Goal: Communication & Community: Ask a question

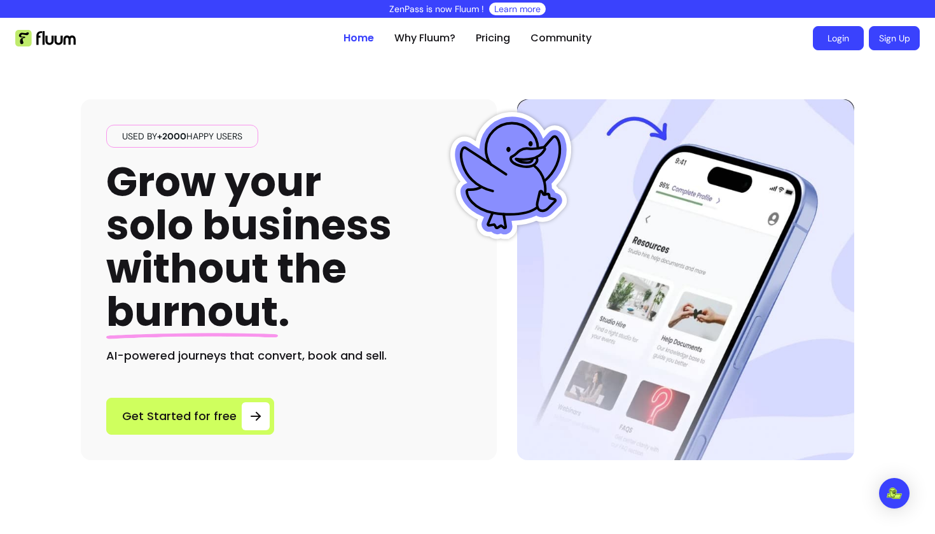
click at [840, 42] on link "Login" at bounding box center [838, 38] width 51 height 24
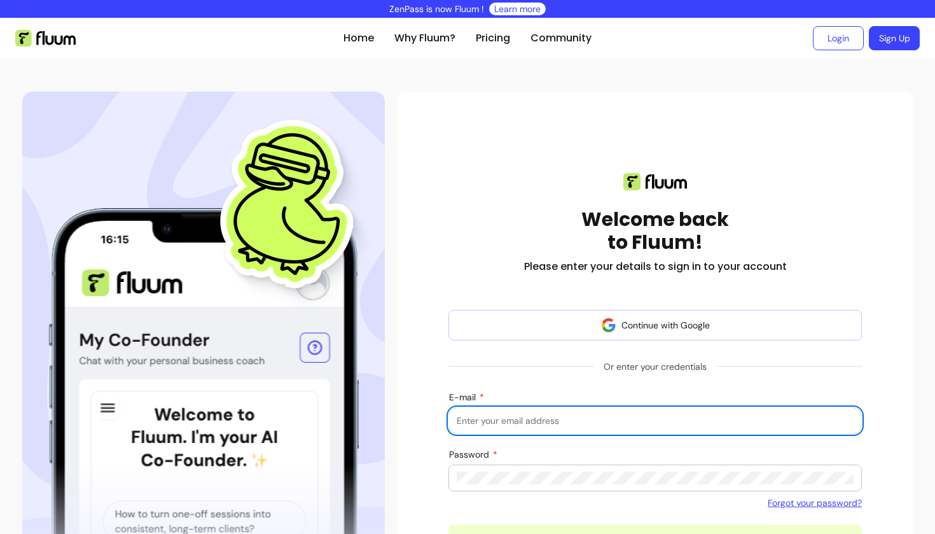
type input "[EMAIL_ADDRESS][DOMAIN_NAME]"
click at [655, 533] on button "Log in" at bounding box center [654, 539] width 413 height 31
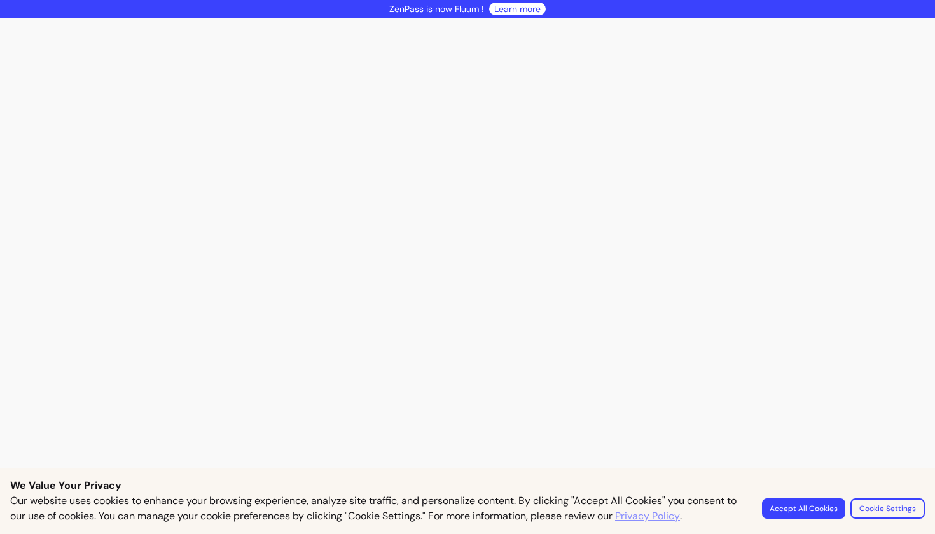
click at [799, 515] on button "Accept All Cookies" at bounding box center [803, 508] width 83 height 20
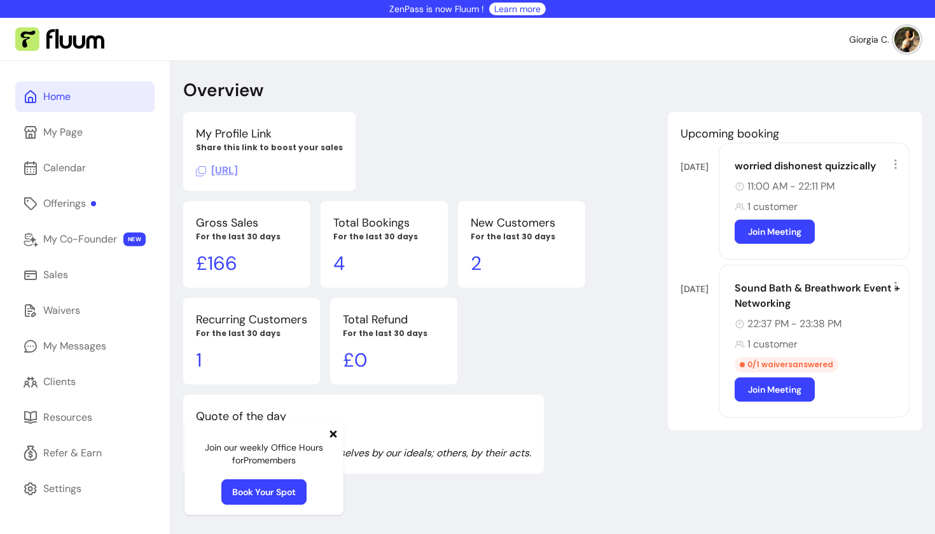
click at [336, 433] on icon at bounding box center [333, 434] width 10 height 10
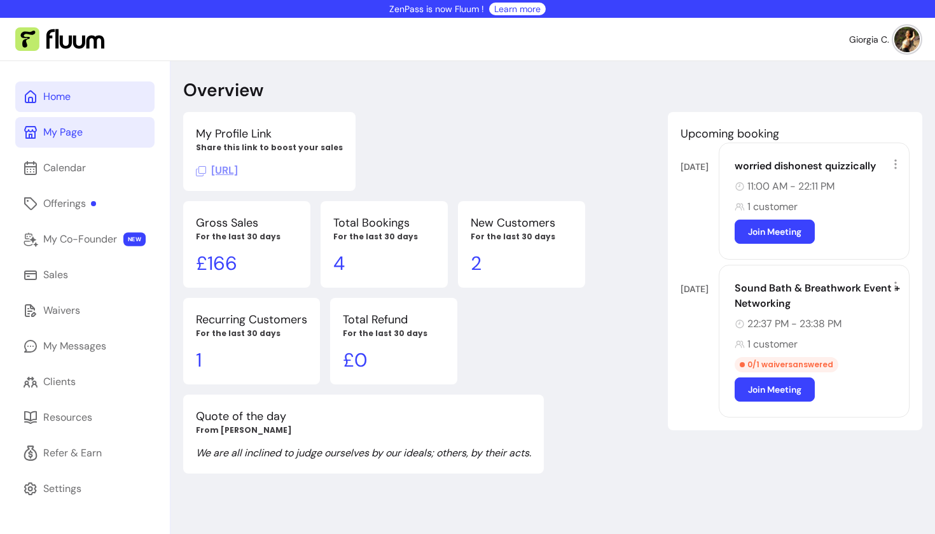
click at [86, 123] on link "My Page" at bounding box center [84, 132] width 139 height 31
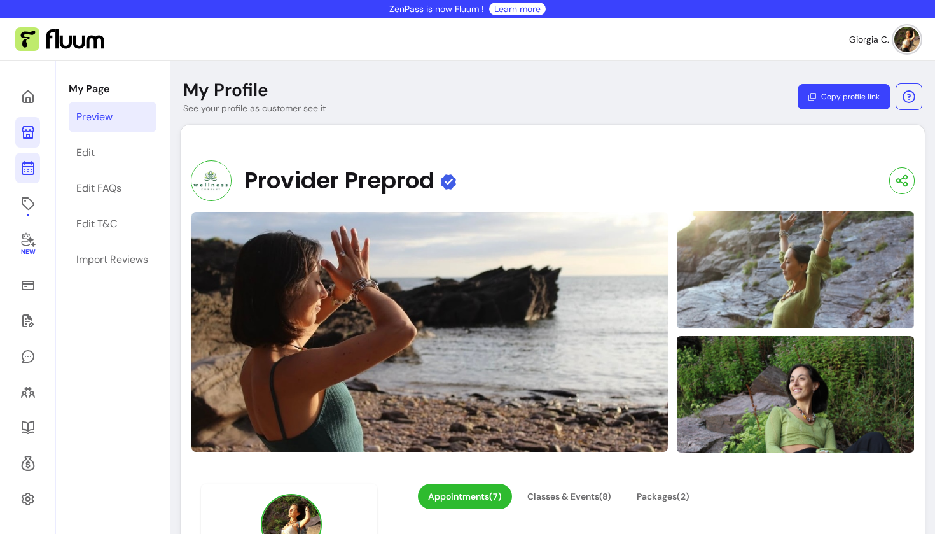
click at [32, 169] on icon at bounding box center [27, 167] width 15 height 15
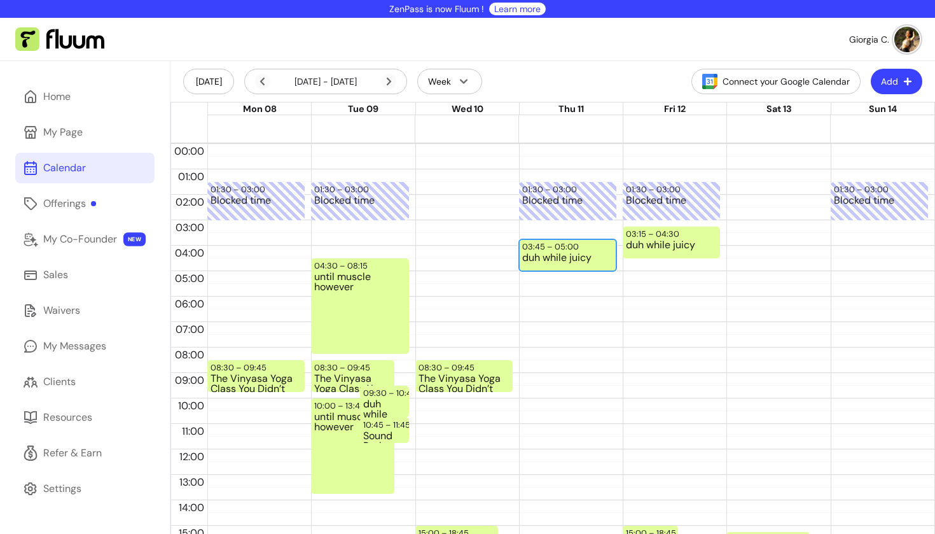
click at [598, 248] on div "03:45 – 05:00 duh while juicy" at bounding box center [567, 255] width 97 height 32
click at [660, 234] on div "03:15 – 04:30" at bounding box center [654, 234] width 57 height 12
click at [350, 307] on div "until muscle however" at bounding box center [359, 312] width 91 height 81
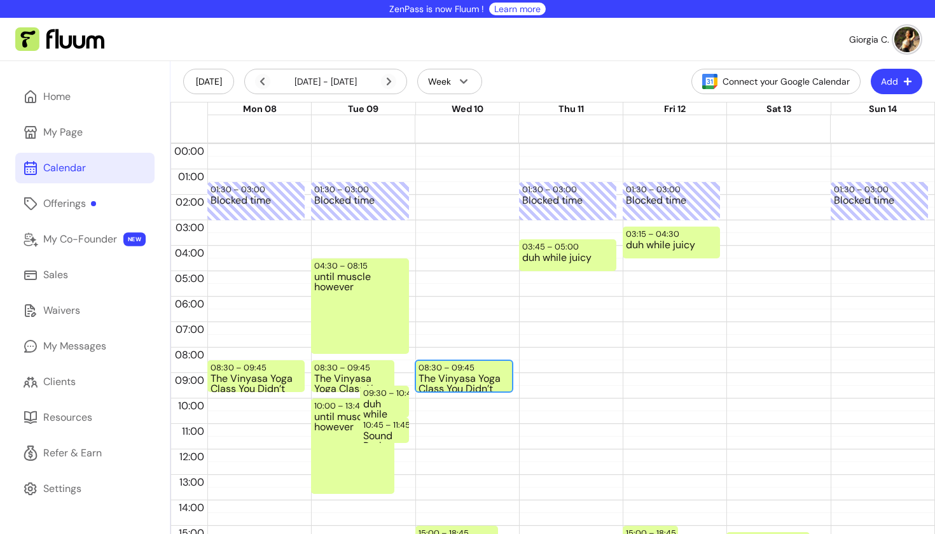
click at [469, 369] on div "08:30 – 09:45" at bounding box center [448, 367] width 59 height 12
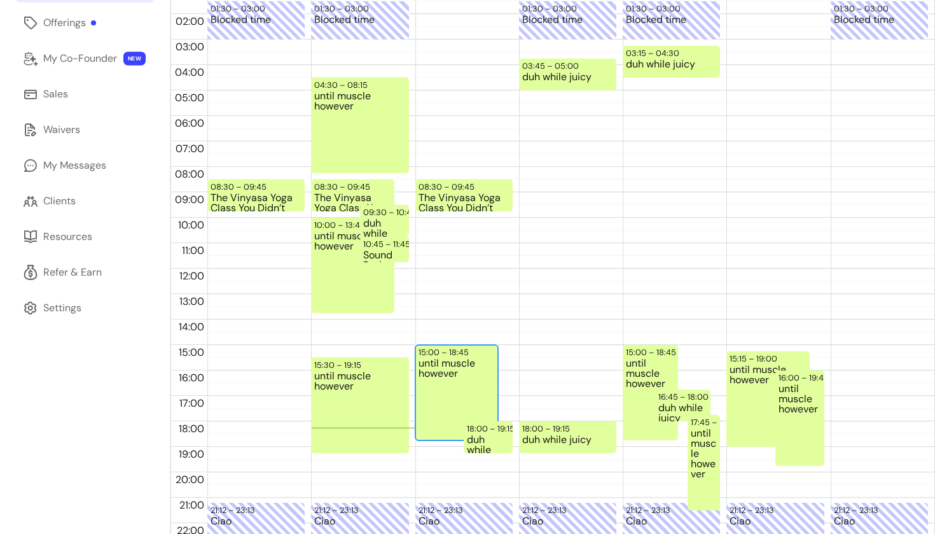
click at [469, 369] on div "until muscle however" at bounding box center [457, 398] width 76 height 81
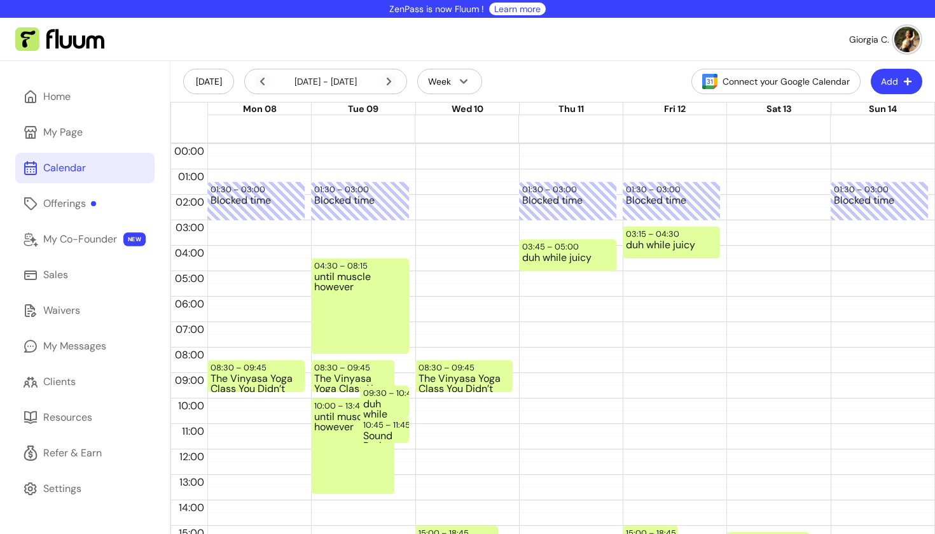
click at [900, 66] on header "[DATE] [DATE] - [DATE] Week Connect your Google Calendar Add" at bounding box center [552, 81] width 765 height 41
click at [898, 71] on button "Add" at bounding box center [896, 81] width 50 height 25
click at [835, 130] on span "Add Appointment" at bounding box center [865, 134] width 93 height 13
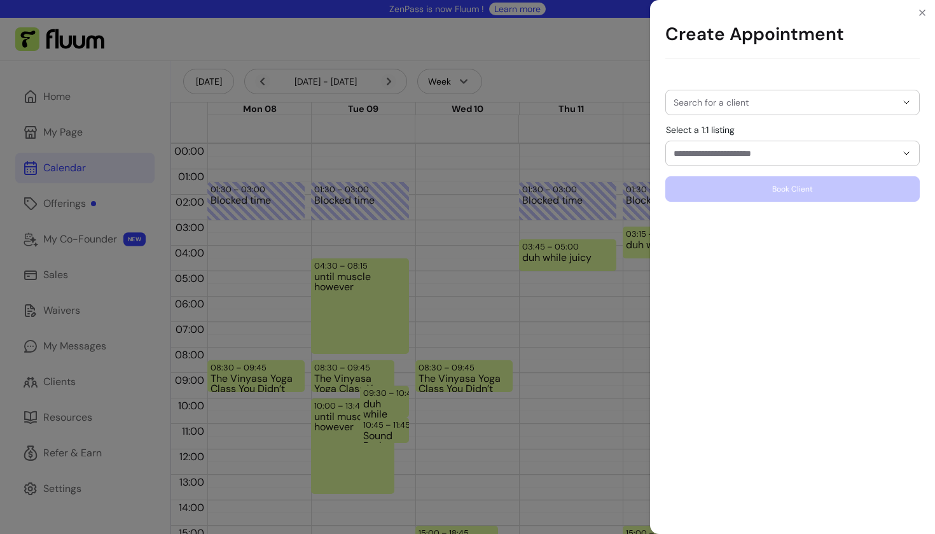
click at [752, 97] on div "Search for a client" at bounding box center [792, 102] width 254 height 25
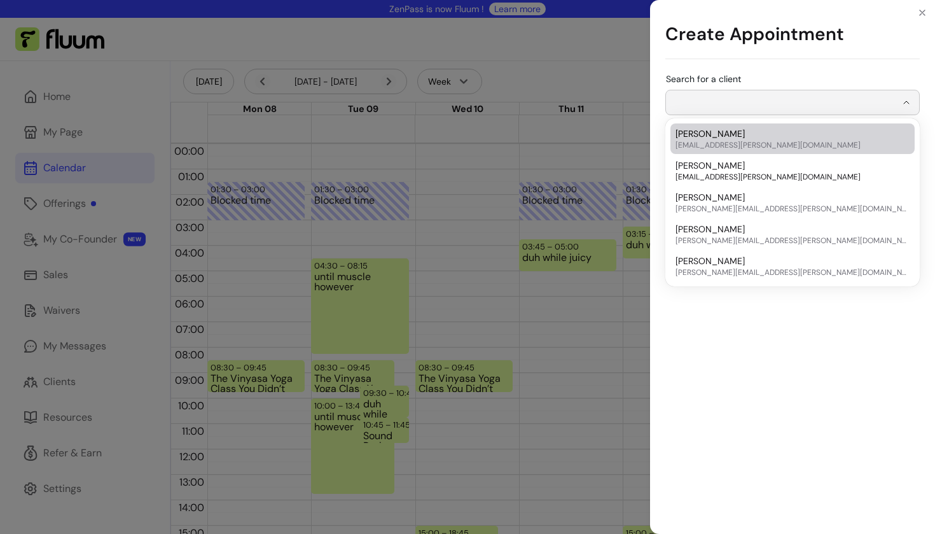
click at [726, 161] on div "[PERSON_NAME] [EMAIL_ADDRESS][PERSON_NAME][DOMAIN_NAME]" at bounding box center [786, 170] width 221 height 23
type input "*********"
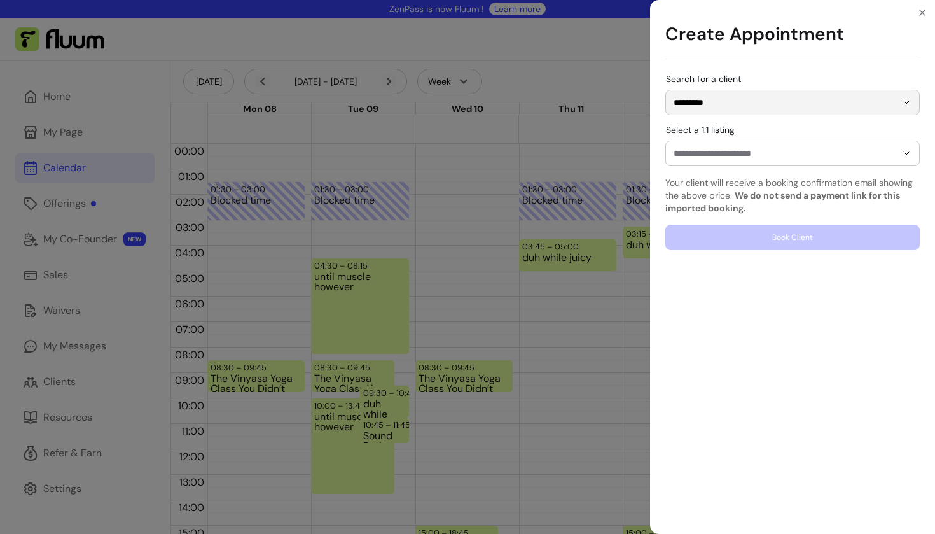
click at [756, 155] on input "Select a 1:1 listing" at bounding box center [775, 153] width 202 height 13
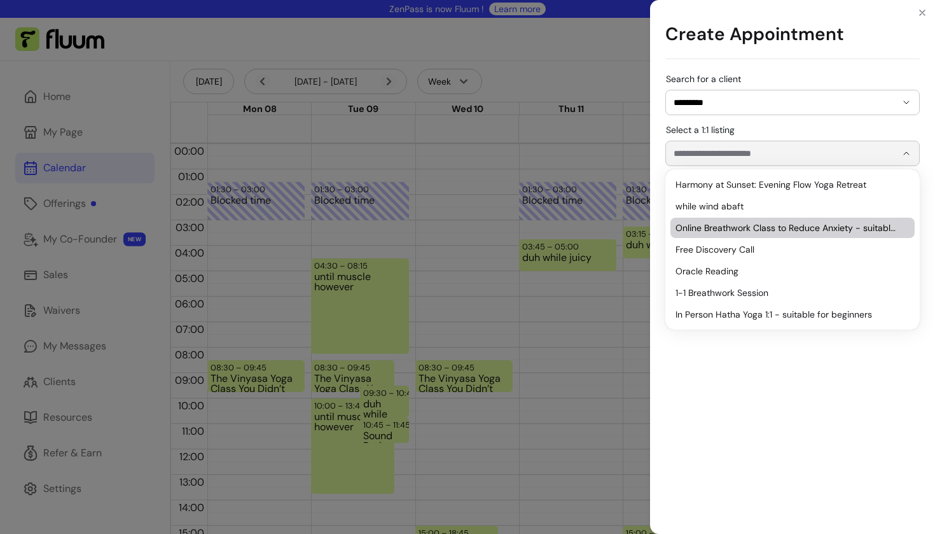
click at [750, 220] on li "Online Breathwork Class to Reduce Anxiety - suitable for beginners" at bounding box center [792, 228] width 244 height 20
type input "**********"
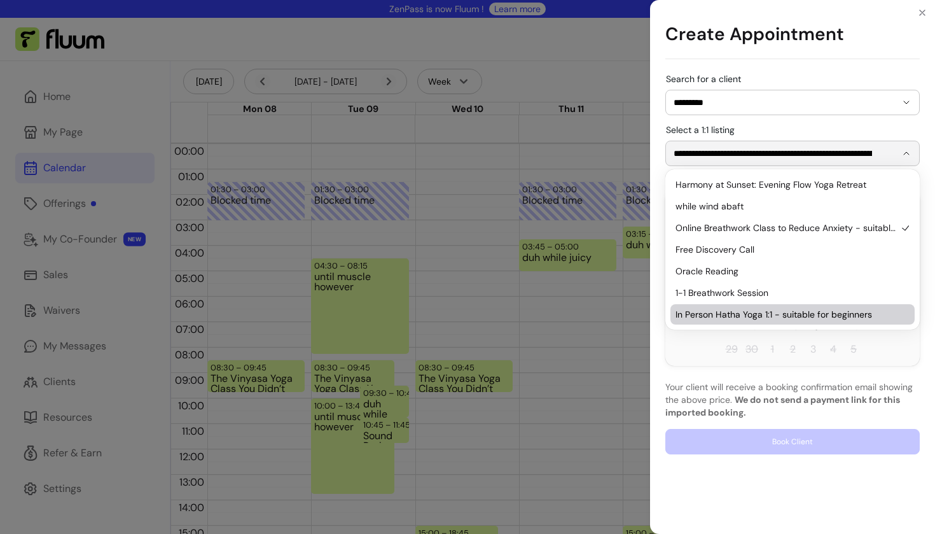
click at [815, 381] on p "Your client will receive a booking confirmation email showing the above price. …" at bounding box center [792, 399] width 254 height 38
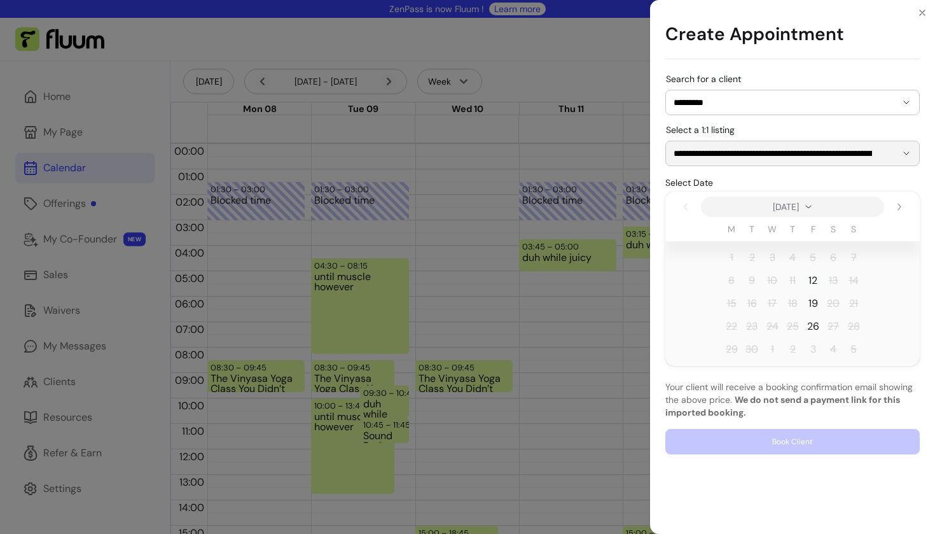
click at [815, 312] on span "19" at bounding box center [813, 303] width 20 height 20
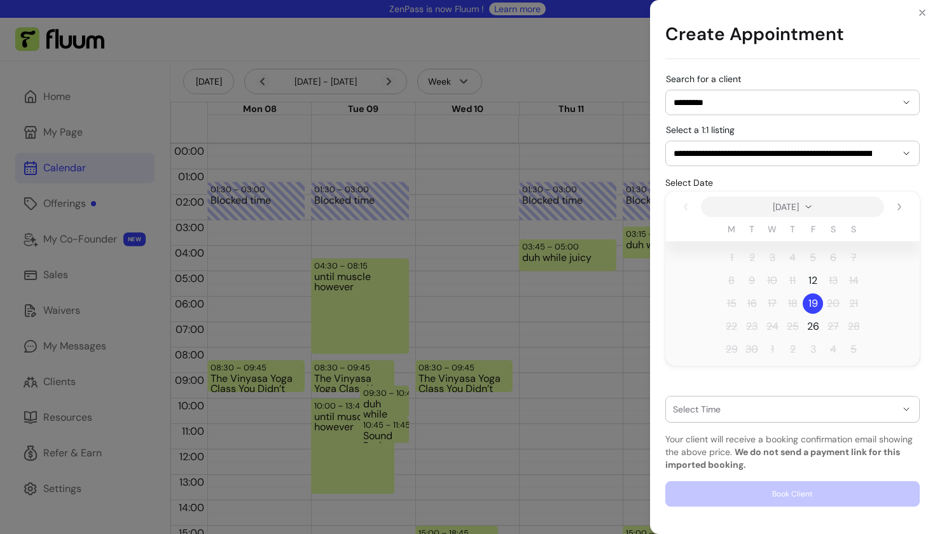
click at [728, 415] on button "button" at bounding box center [792, 408] width 253 height 25
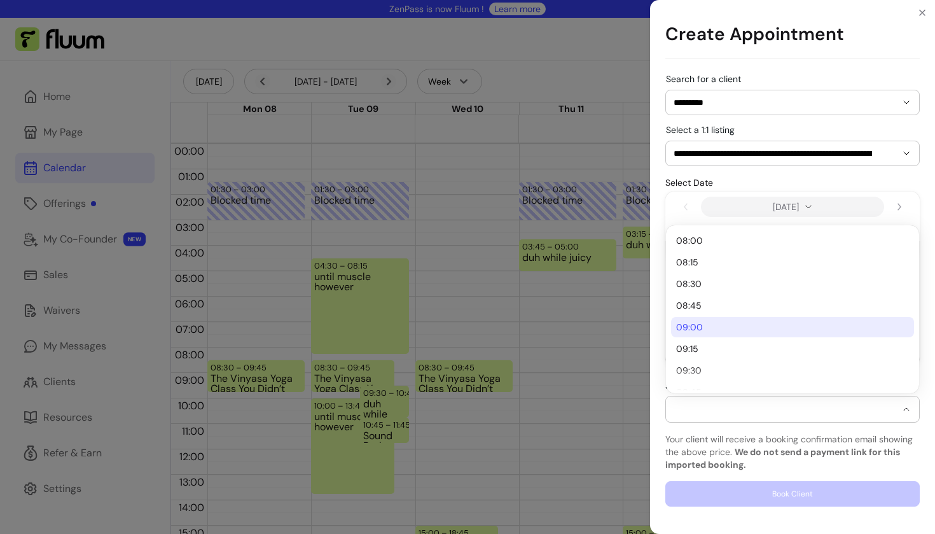
click at [707, 325] on span "09:00" at bounding box center [786, 327] width 220 height 13
select select "**********"
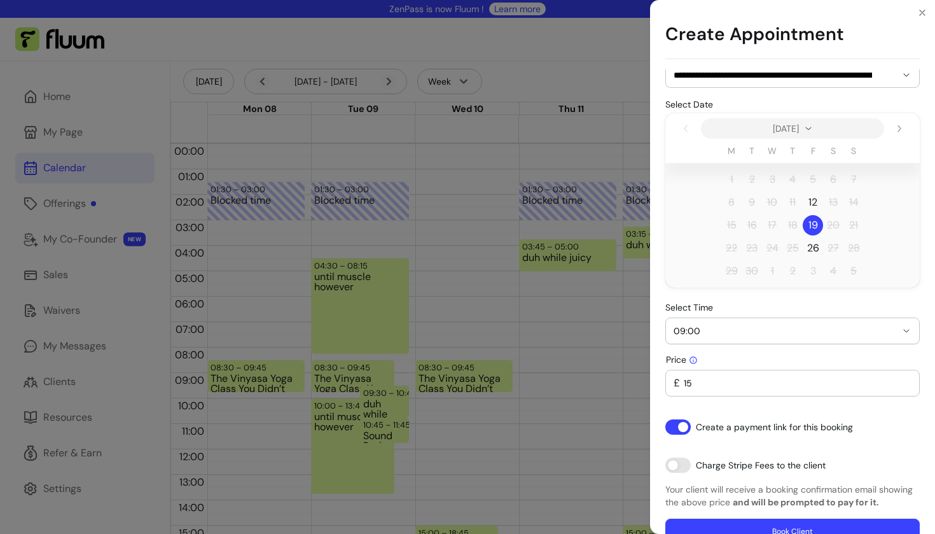
scroll to position [66, 0]
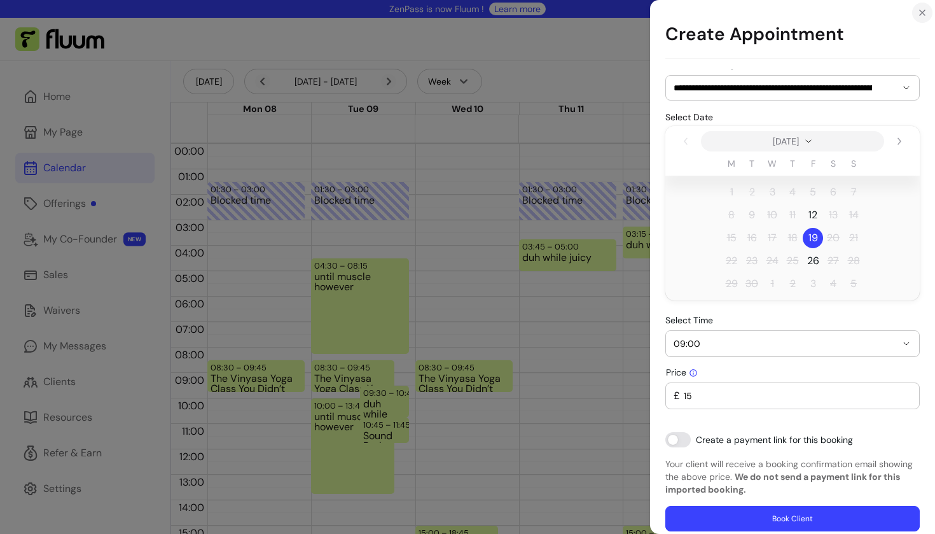
click at [926, 17] on icon "Close" at bounding box center [922, 13] width 10 height 10
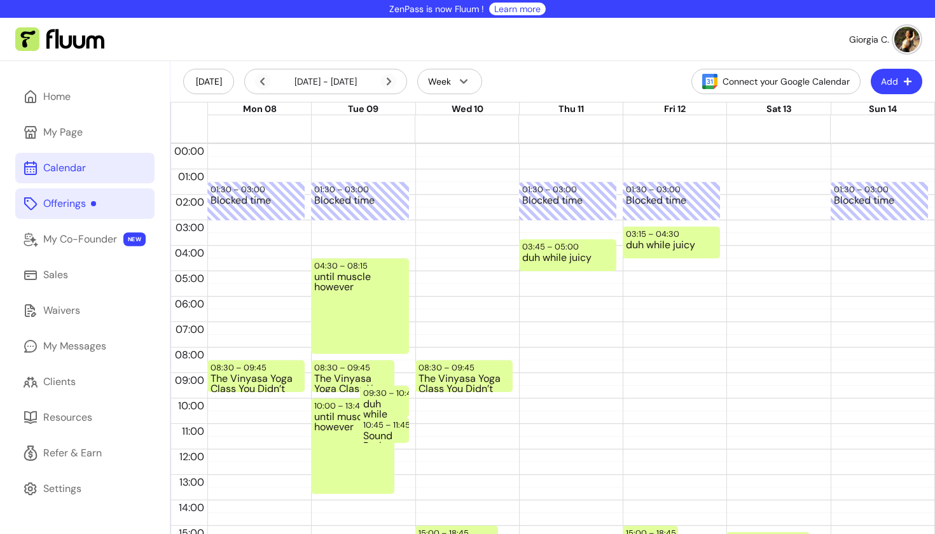
click at [67, 193] on link "Offerings" at bounding box center [84, 203] width 139 height 31
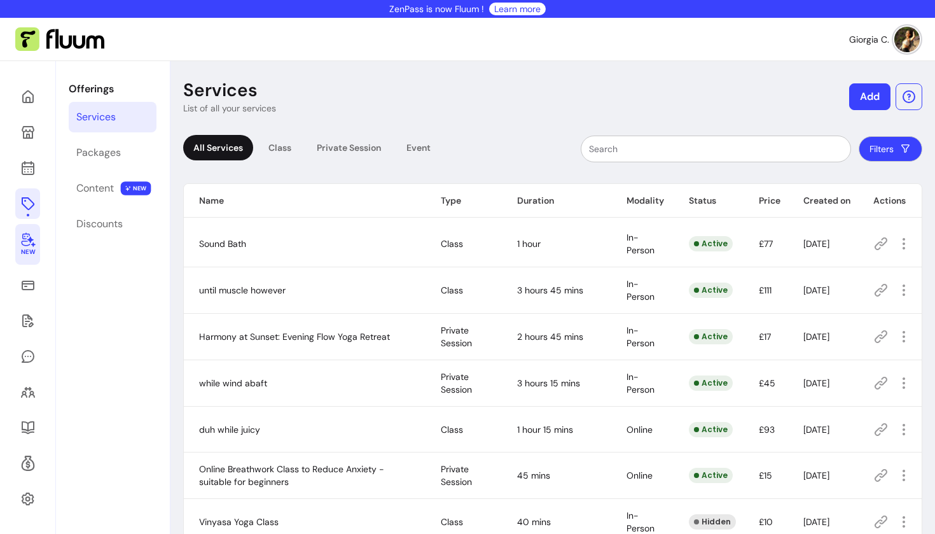
click at [22, 239] on icon at bounding box center [27, 239] width 15 height 15
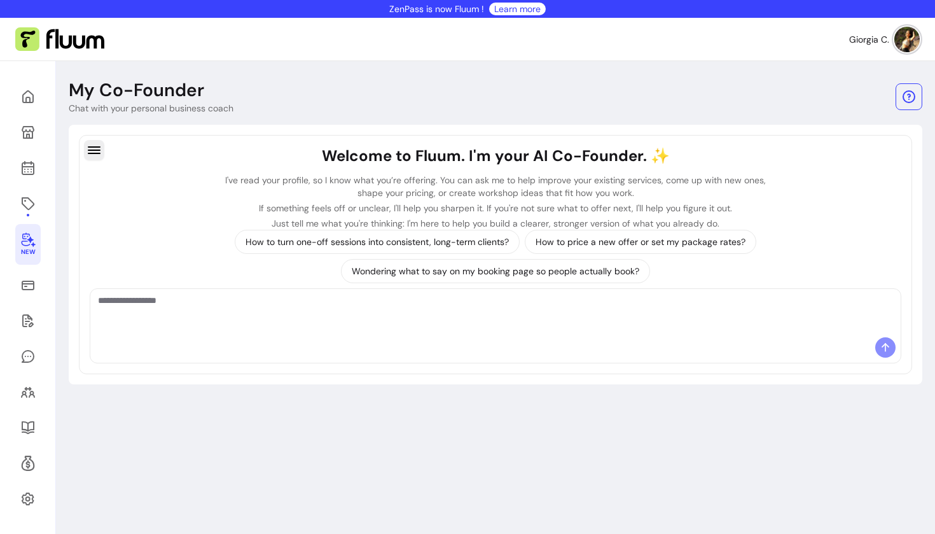
click at [101, 152] on icon "button" at bounding box center [94, 149] width 15 height 15
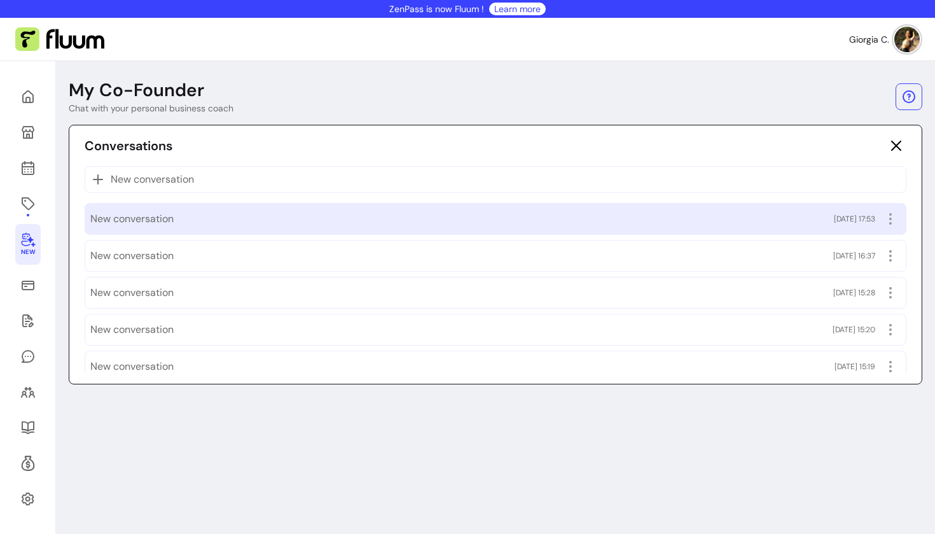
click at [164, 213] on span "New conversation" at bounding box center [131, 218] width 83 height 15
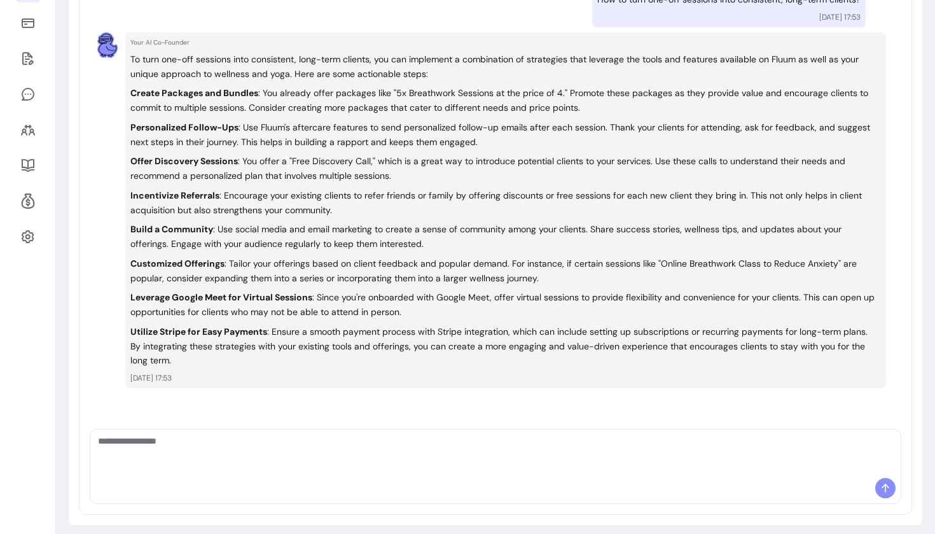
click at [350, 448] on textarea "Ask me anything..." at bounding box center [495, 453] width 795 height 38
type textarea "**********"
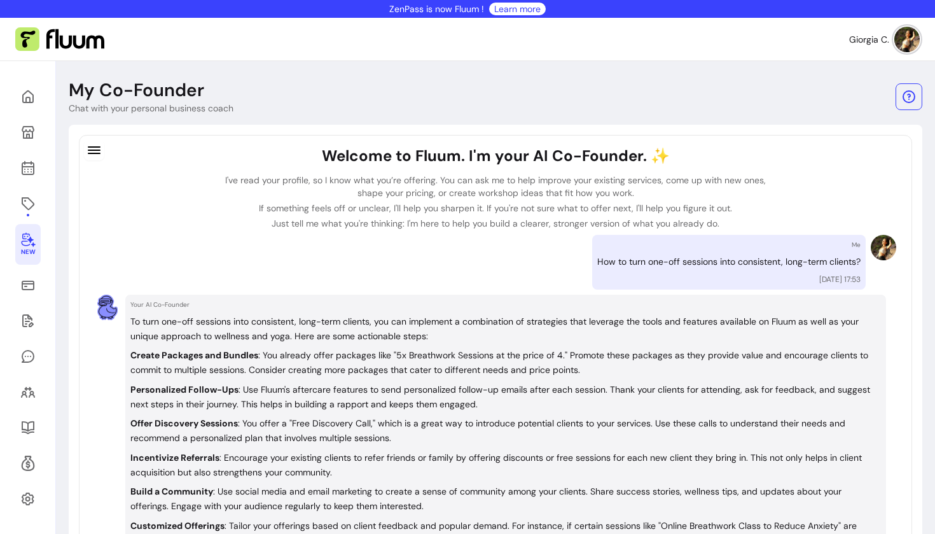
scroll to position [0, 0]
click at [30, 87] on link at bounding box center [27, 96] width 25 height 31
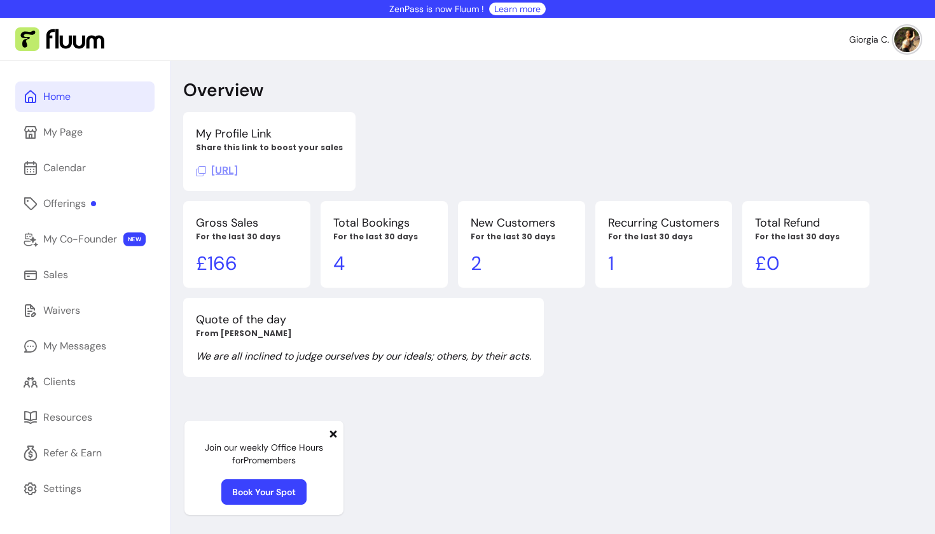
click at [25, 98] on icon at bounding box center [132, 79] width 216 height 181
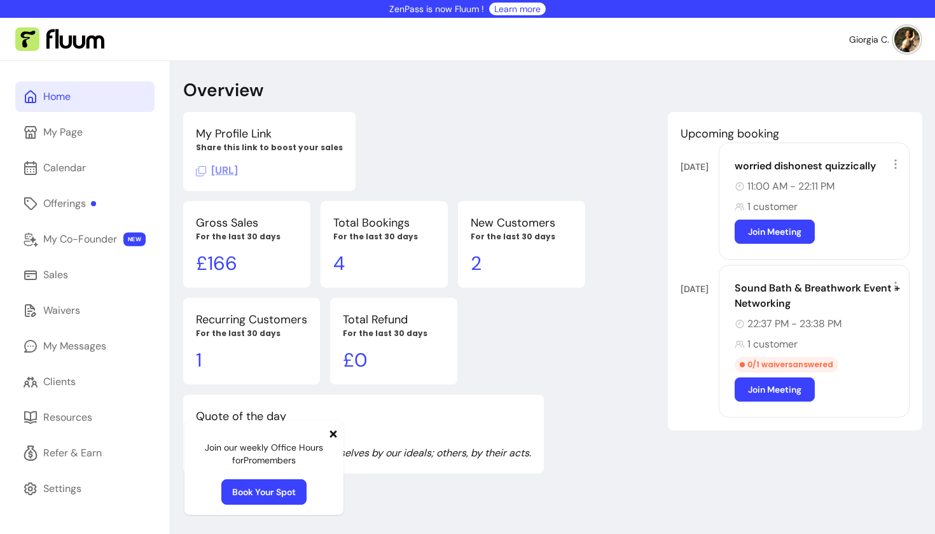
click at [331, 436] on icon at bounding box center [333, 433] width 7 height 7
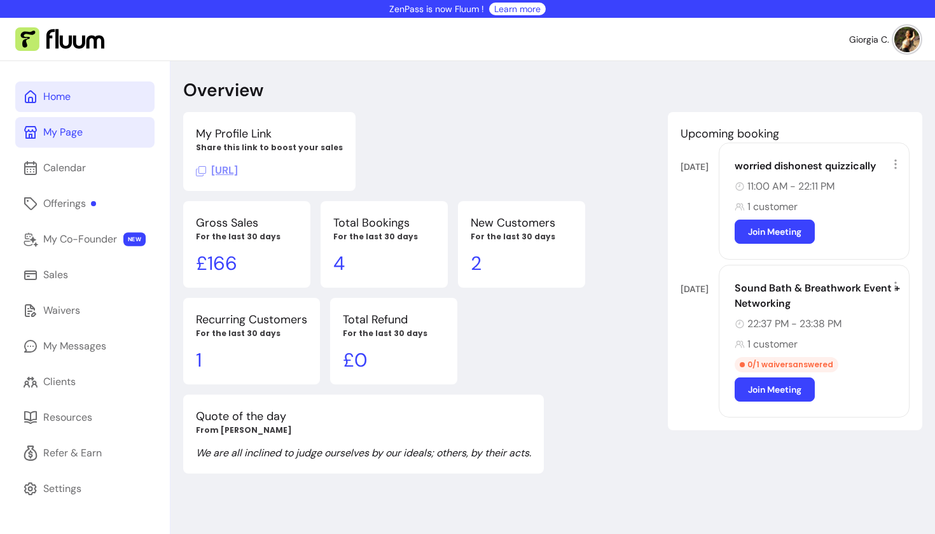
click at [68, 125] on div "My Page" at bounding box center [62, 132] width 39 height 15
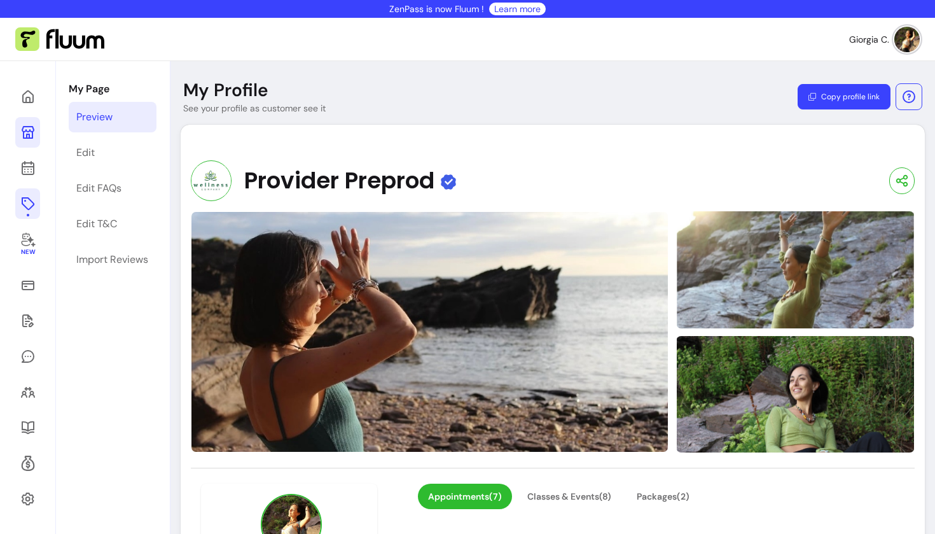
click at [25, 198] on icon at bounding box center [27, 203] width 13 height 13
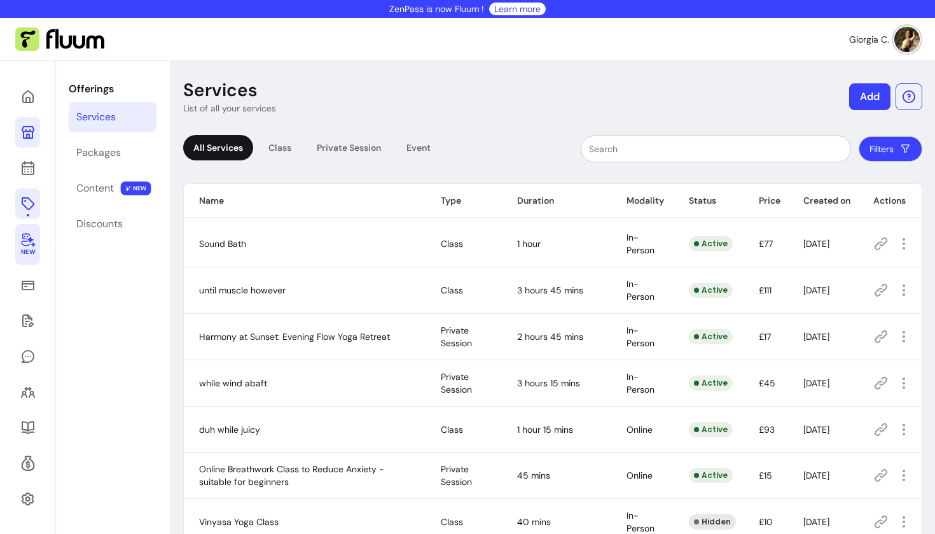
click at [30, 241] on icon at bounding box center [28, 240] width 14 height 15
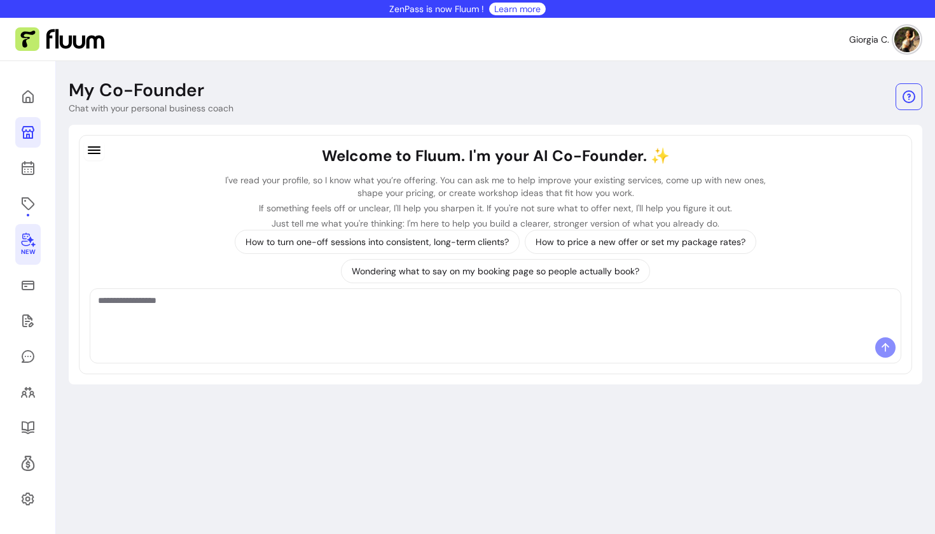
click at [151, 295] on textarea "Ask me anything..." at bounding box center [495, 313] width 795 height 38
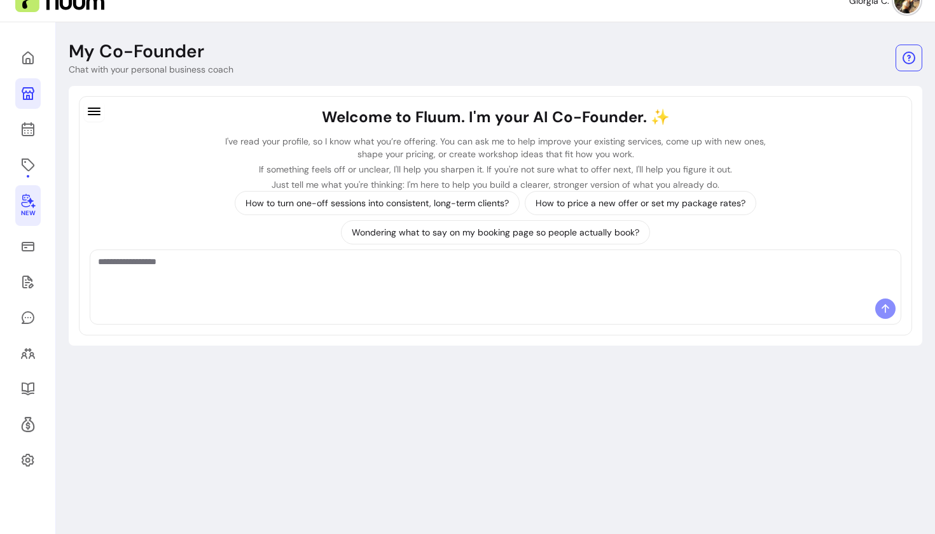
scroll to position [38, 0]
click at [288, 272] on textarea "Ask me anything..." at bounding box center [495, 275] width 795 height 38
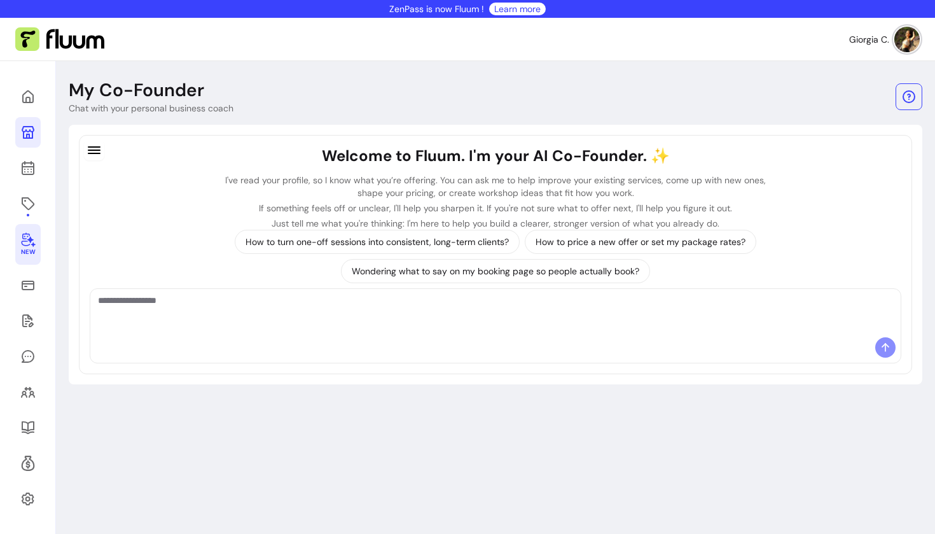
scroll to position [0, 0]
click at [335, 317] on textarea "Ask me anything..." at bounding box center [495, 313] width 795 height 38
click at [272, 305] on textarea "Ask me anything..." at bounding box center [495, 313] width 795 height 38
click at [496, 273] on p "Wondering what to say on my booking page so people actually book?" at bounding box center [496, 271] width 288 height 13
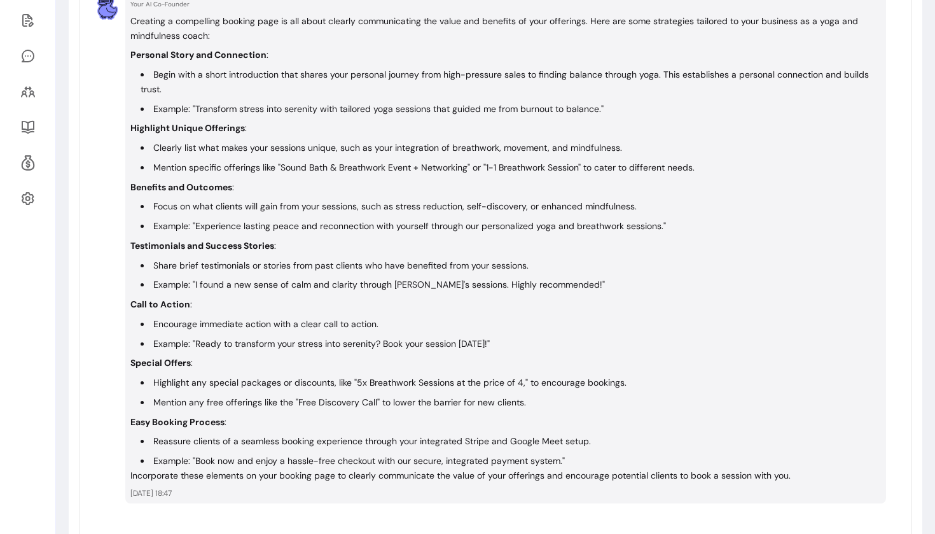
scroll to position [383, 0]
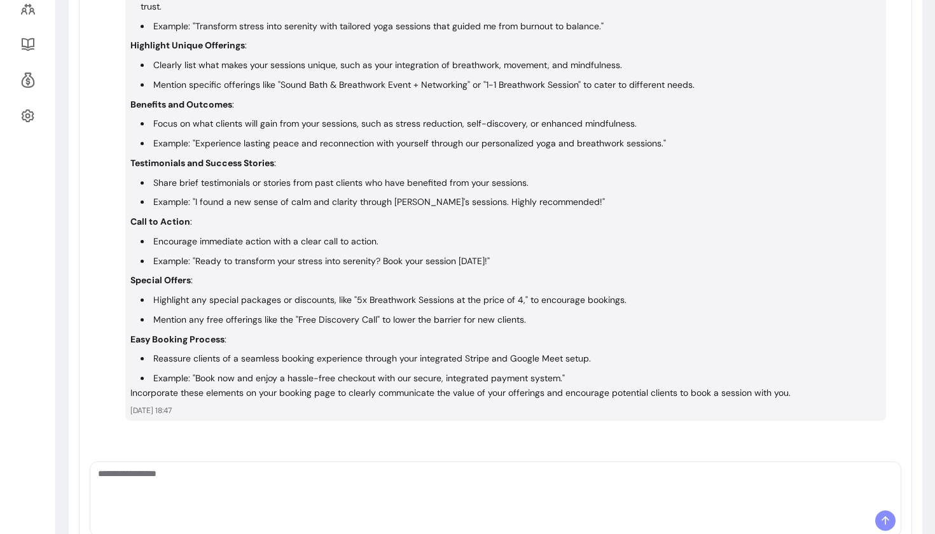
click at [234, 462] on div at bounding box center [495, 486] width 810 height 48
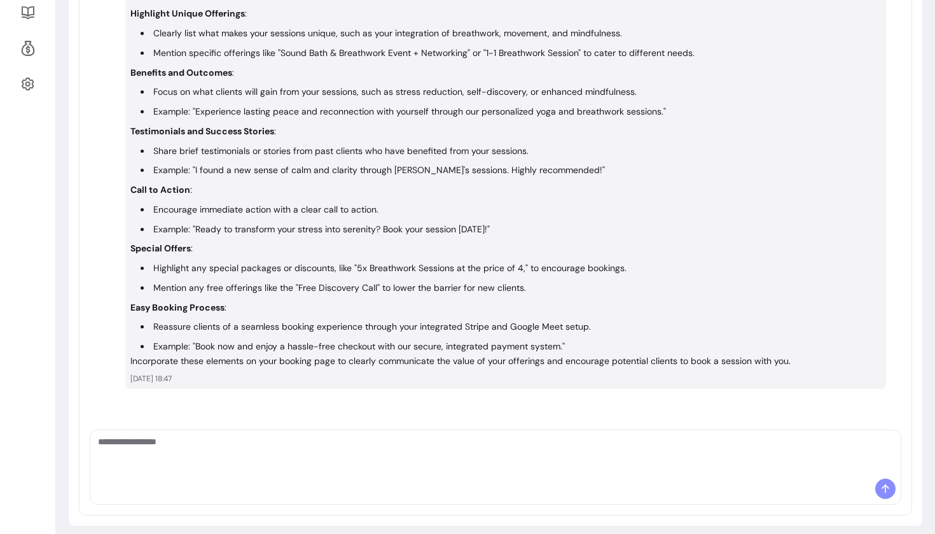
scroll to position [418, 0]
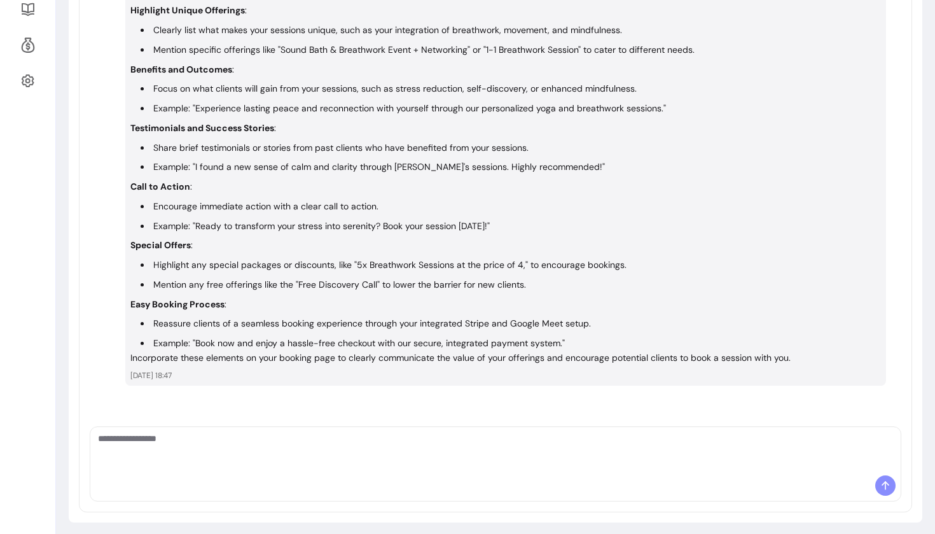
click at [384, 432] on textarea "Ask me anything..." at bounding box center [495, 451] width 795 height 38
type textarea "**********"
click at [884, 479] on icon at bounding box center [885, 485] width 13 height 13
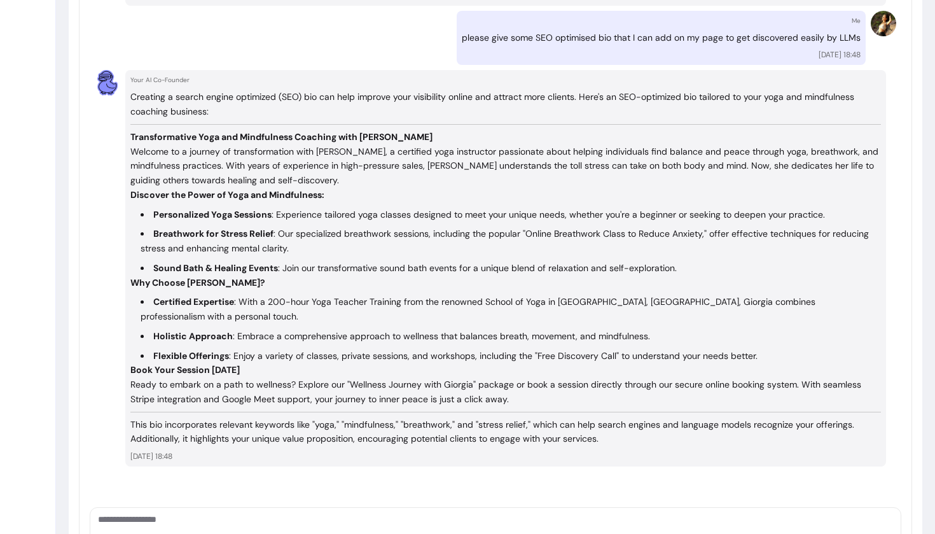
scroll to position [828, 0]
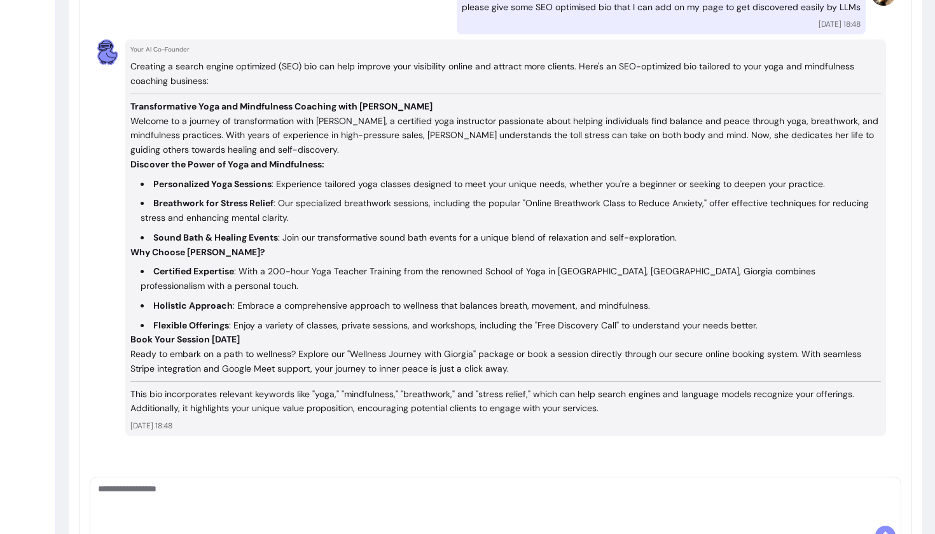
click at [307, 482] on textarea "Ask me anything..." at bounding box center [495, 501] width 795 height 38
type textarea "**********"
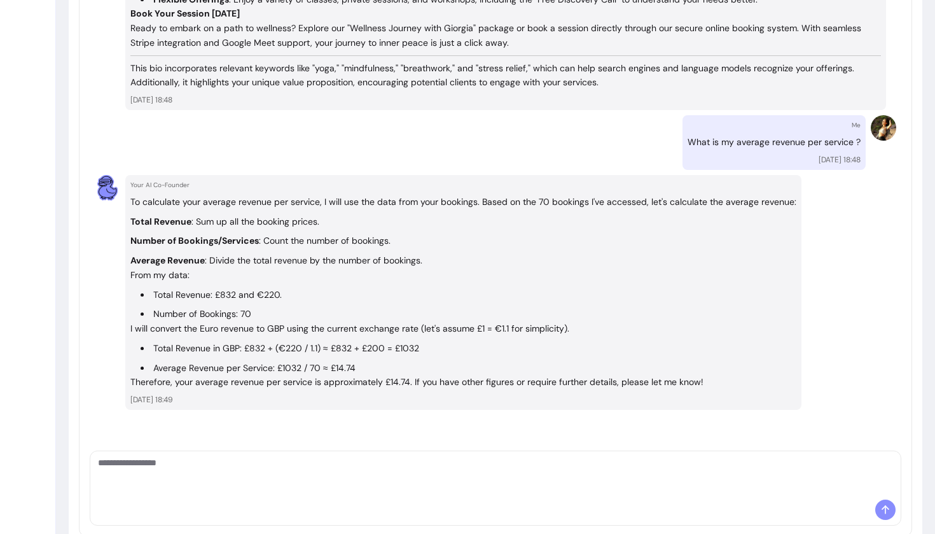
scroll to position [1153, 0]
click at [378, 457] on textarea "Ask me anything..." at bounding box center [495, 476] width 795 height 38
click at [410, 457] on textarea "Ask me anything..." at bounding box center [495, 476] width 795 height 38
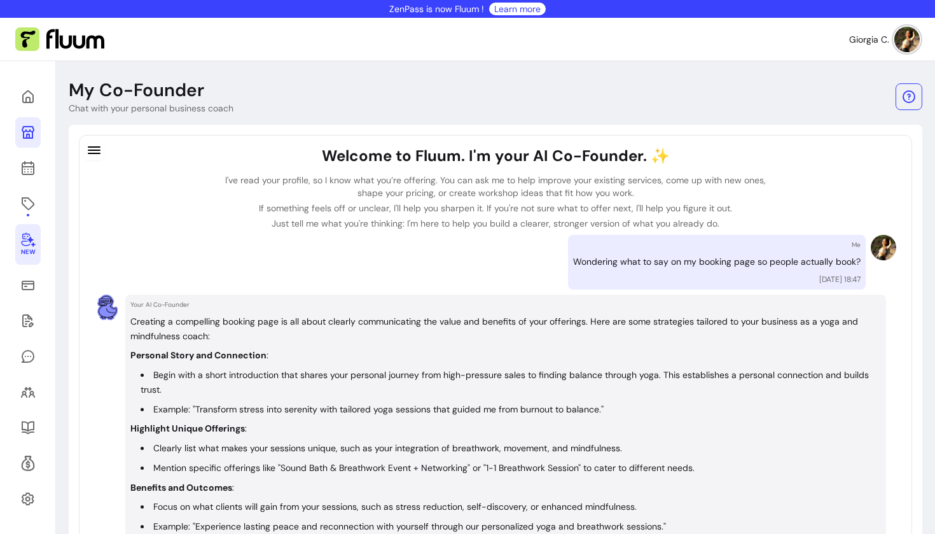
scroll to position [0, 0]
